Goal: Information Seeking & Learning: Learn about a topic

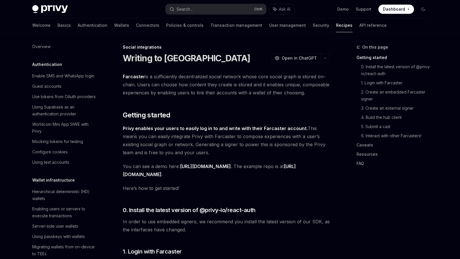
scroll to position [379, 0]
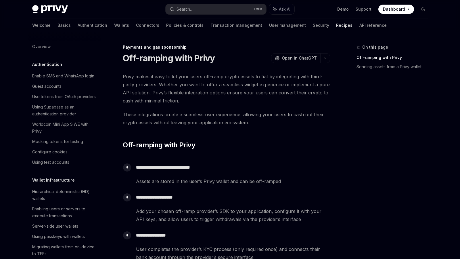
scroll to position [419, 0]
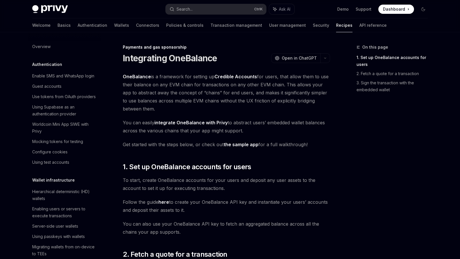
scroll to position [429, 0]
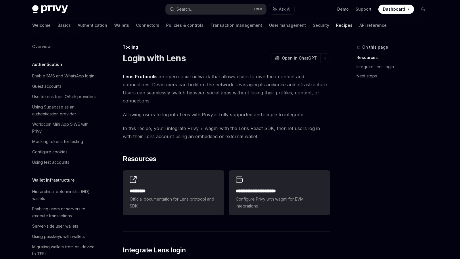
scroll to position [662, 0]
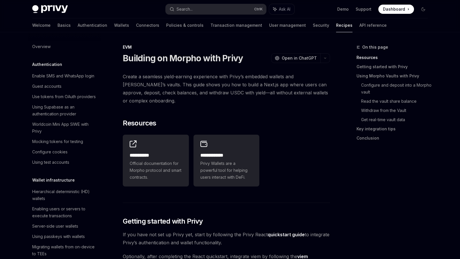
scroll to position [743, 0]
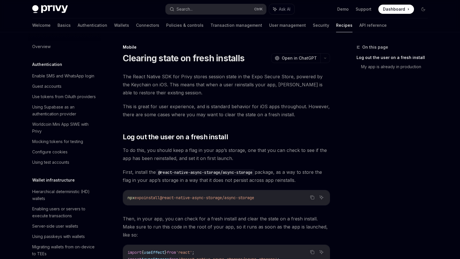
scroll to position [612, 0]
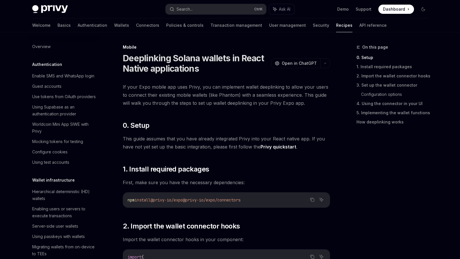
scroll to position [598, 0]
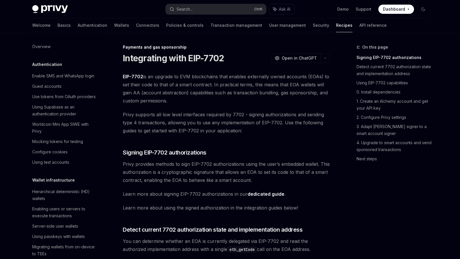
scroll to position [456, 0]
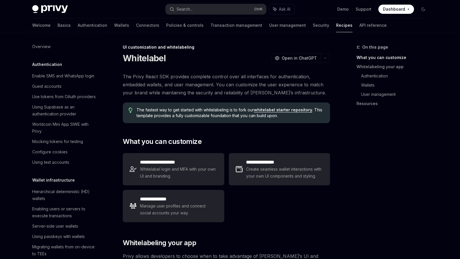
scroll to position [217, 0]
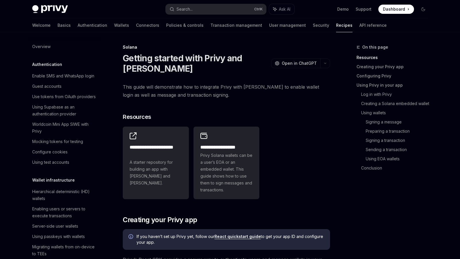
scroll to position [776, 0]
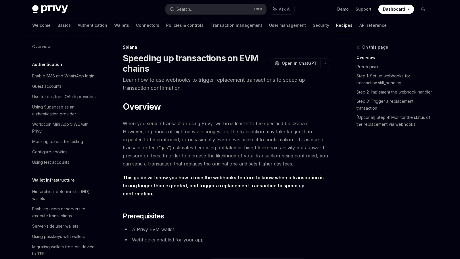
scroll to position [779, 0]
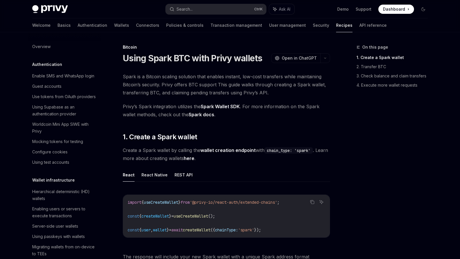
scroll to position [786, 0]
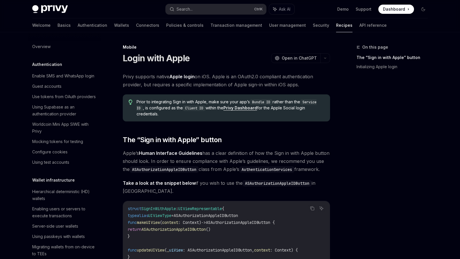
scroll to position [584, 0]
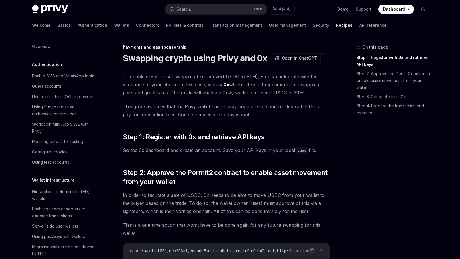
scroll to position [443, 0]
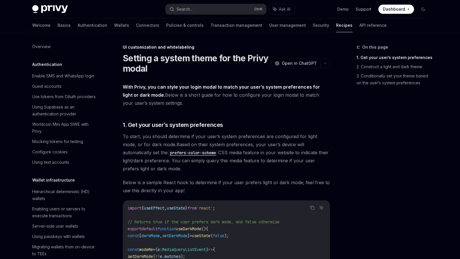
scroll to position [231, 0]
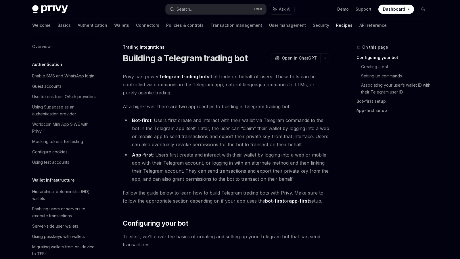
scroll to position [544, 0]
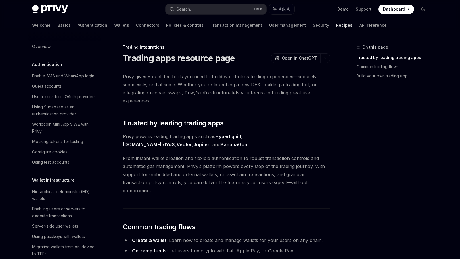
scroll to position [503, 0]
